Goal: Task Accomplishment & Management: Manage account settings

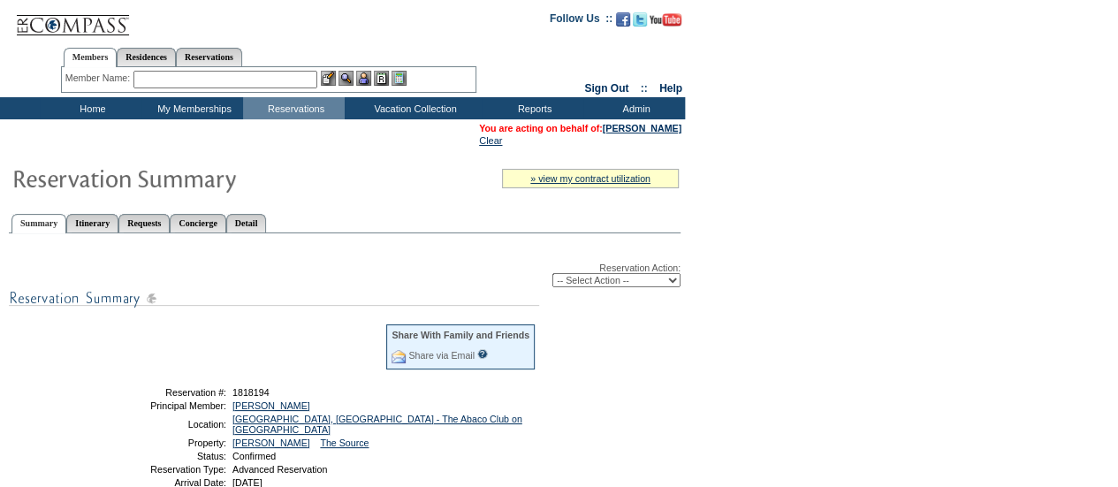
scroll to position [115, 0]
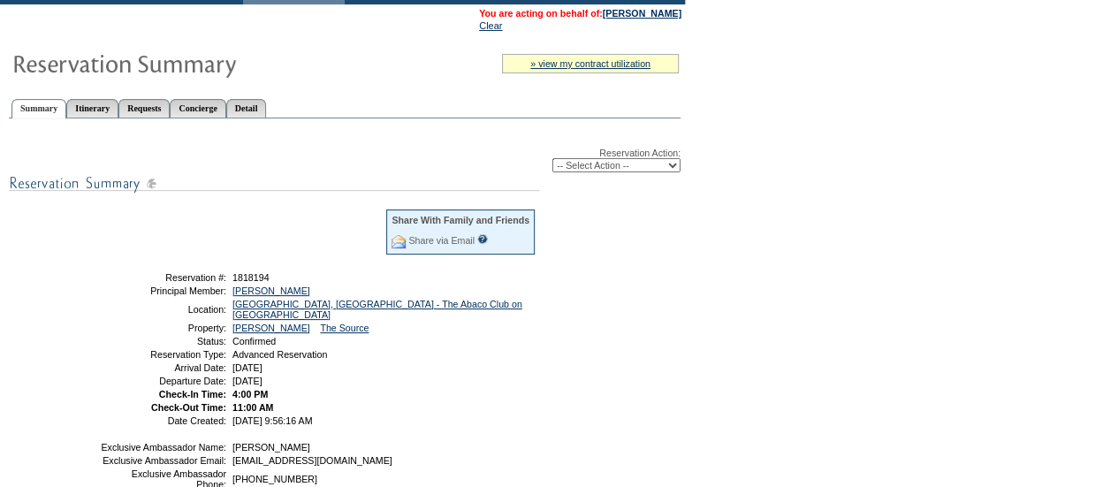
click at [633, 168] on select "-- Select Action -- Modify Reservation Dates Modify Reservation Cost Modify Occ…" at bounding box center [616, 165] width 128 height 14
select select "ChangeDates"
click at [552, 160] on select "-- Select Action -- Modify Reservation Dates Modify Reservation Cost Modify Occ…" at bounding box center [616, 165] width 128 height 14
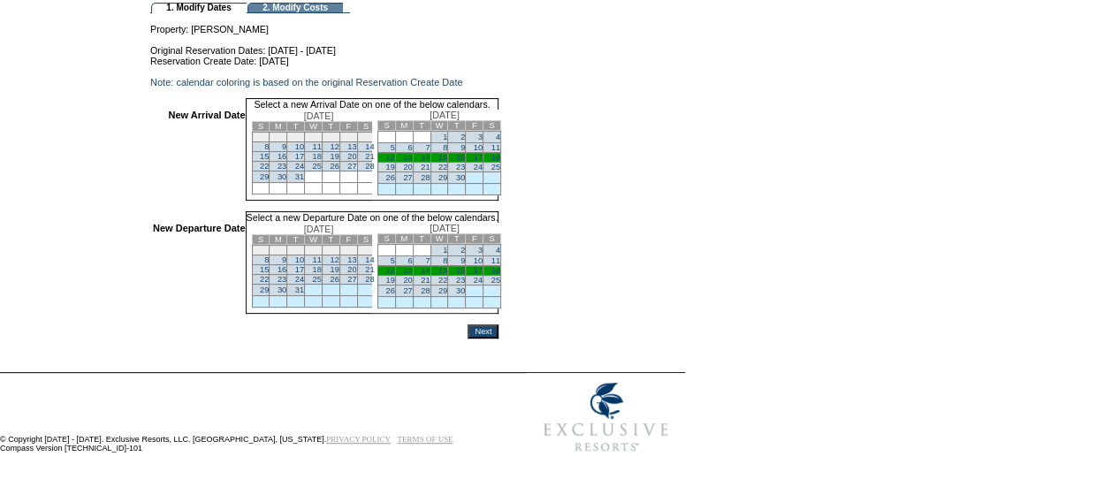
scroll to position [135, 0]
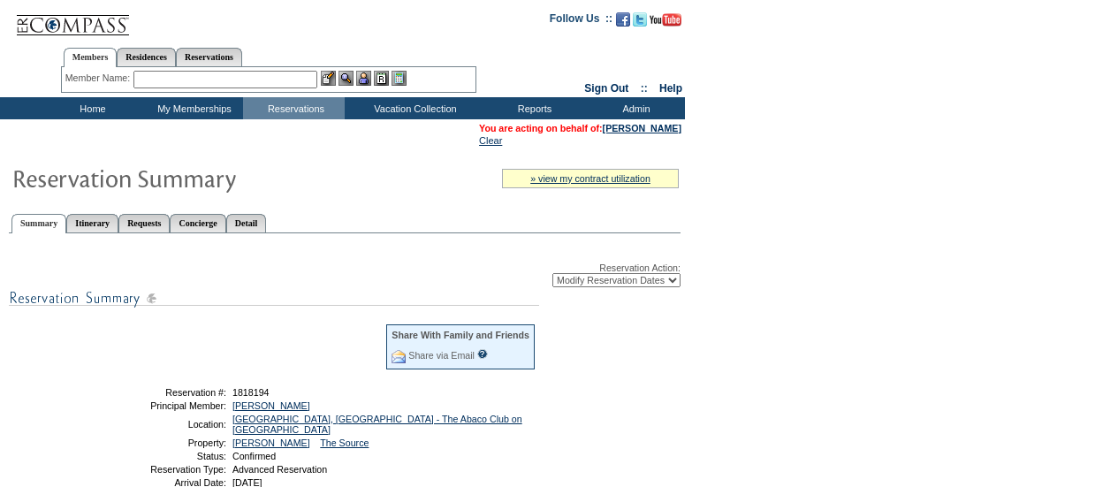
select select "ChangeDates"
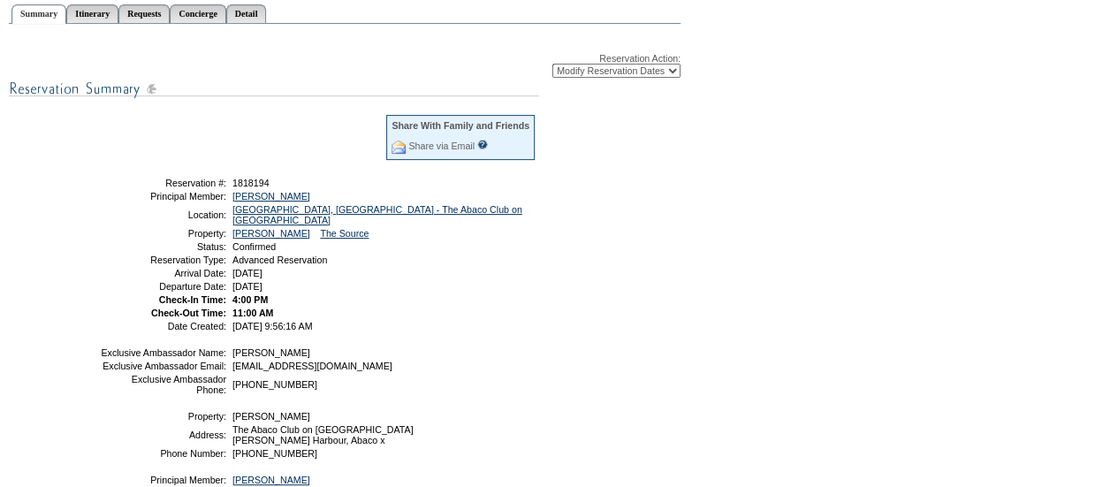
scroll to position [209, 0]
